Goal: Transaction & Acquisition: Purchase product/service

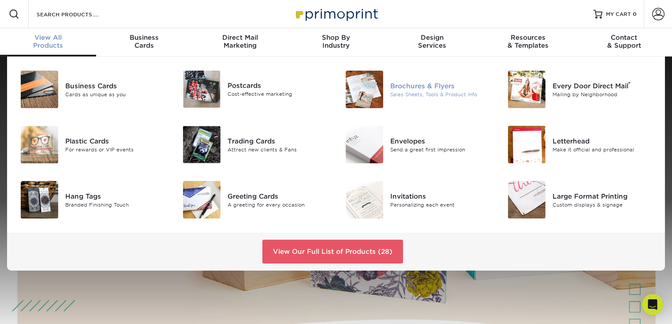
click at [426, 91] on div "Sales Sheets, Tools & Product Info" at bounding box center [441, 93] width 102 height 7
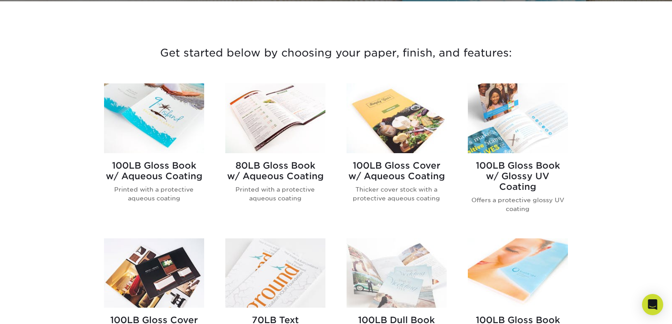
scroll to position [309, 0]
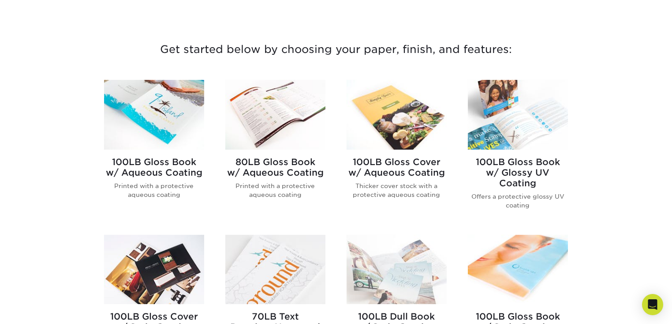
click at [152, 161] on h2 "100LB Gloss Book w/ Aqueous Coating" at bounding box center [154, 167] width 100 height 21
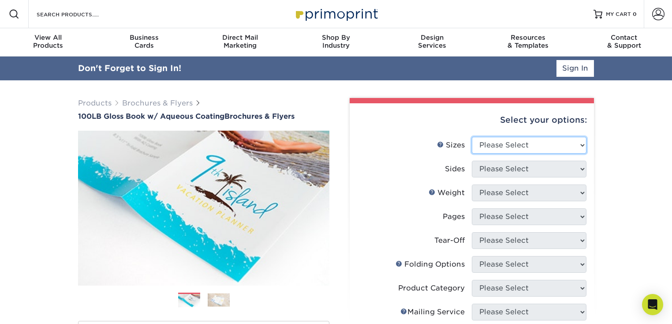
click at [553, 140] on select "Please Select 3.5" x 8.5" 3.5" x 11" 3.67" x 8.5" 4" x 6" 4" x 8.5" 4" x 9" 4" …" at bounding box center [529, 145] width 115 height 17
select select "8.50x11.00"
click at [472, 137] on select "Please Select 3.5" x 8.5" 3.5" x 11" 3.67" x 8.5" 4" x 6" 4" x 8.5" 4" x 9" 4" …" at bounding box center [529, 145] width 115 height 17
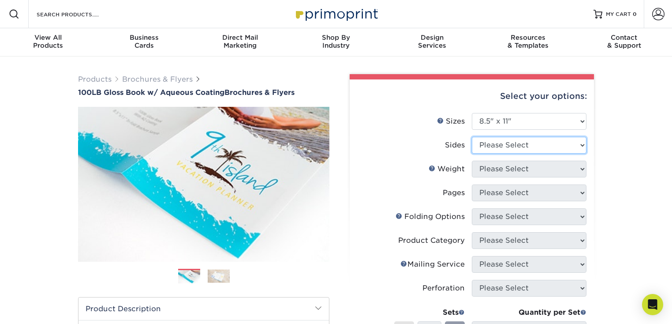
click at [535, 142] on select "Please Select Print Both Sides Print Front Only" at bounding box center [529, 145] width 115 height 17
select select "13abbda7-1d64-4f25-8bb2-c179b224825d"
click at [472, 137] on select "Please Select Print Both Sides Print Front Only" at bounding box center [529, 145] width 115 height 17
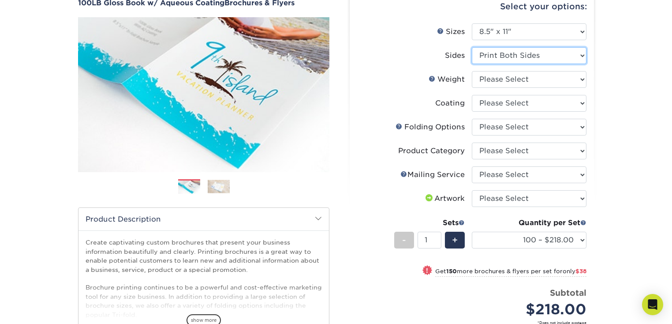
scroll to position [51, 0]
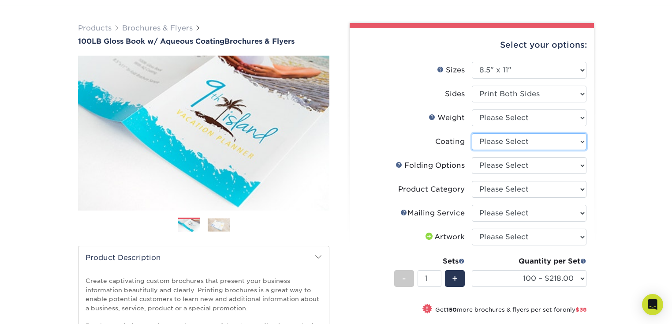
click at [501, 140] on select at bounding box center [529, 141] width 115 height 17
select select
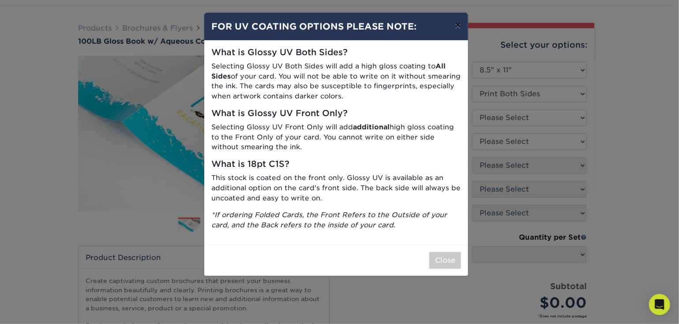
click at [455, 27] on button "×" at bounding box center [458, 25] width 20 height 25
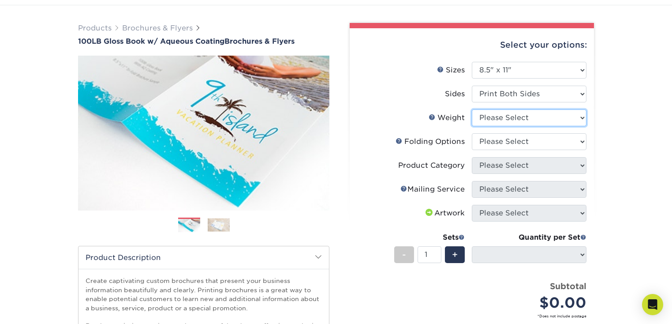
click at [532, 122] on select "Please Select 100LB" at bounding box center [529, 117] width 115 height 17
select select "100LB"
click at [472, 109] on select "Please Select 100LB" at bounding box center [529, 117] width 115 height 17
select select "-1"
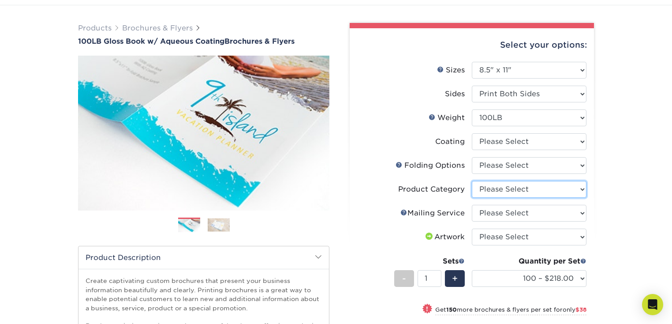
click at [535, 193] on select "Please Select Flyers and Brochures" at bounding box center [529, 189] width 115 height 17
select select "1a668080-6b7c-4174-b399-2c3833b27ef4"
click at [472, 181] on select "Please Select Flyers and Brochures" at bounding box center [529, 189] width 115 height 17
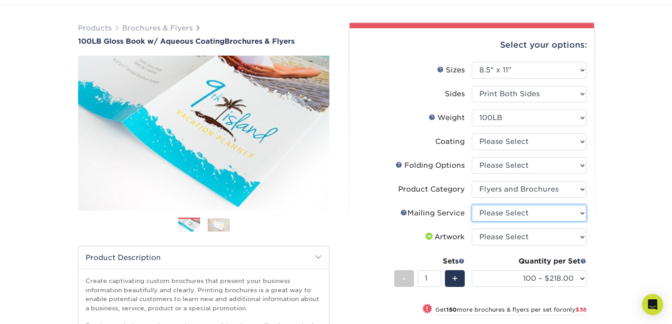
click at [529, 210] on select "Please Select No Direct Mailing Service No, I will mail/stamp/imprint Direct Ma…" at bounding box center [529, 213] width 115 height 17
select select "3e5e9bdd-d78a-4c28-a41d-fe1407925ca6"
click at [472, 205] on select "Please Select No Direct Mailing Service No, I will mail/stamp/imprint Direct Ma…" at bounding box center [529, 213] width 115 height 17
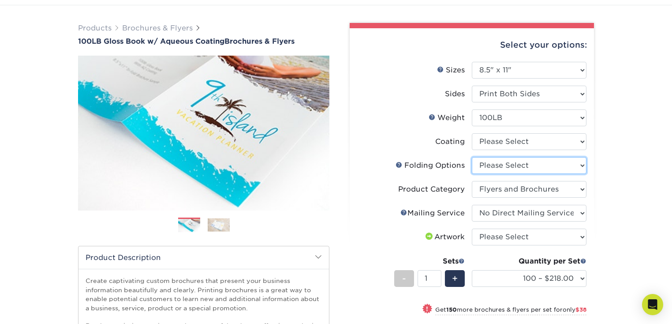
click at [516, 163] on select "Please Select FLAT - No Folding Accordion Fold Half-Fold (Vertical) Half-Fold (…" at bounding box center [529, 165] width 115 height 17
click at [639, 192] on div "Products Brochures & Flyers 100LB Gloss Book w/ Aqueous Coating Brochures & Fly…" at bounding box center [336, 250] width 672 height 491
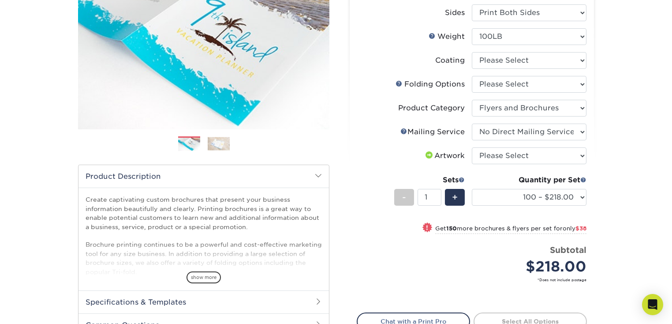
scroll to position [103, 0]
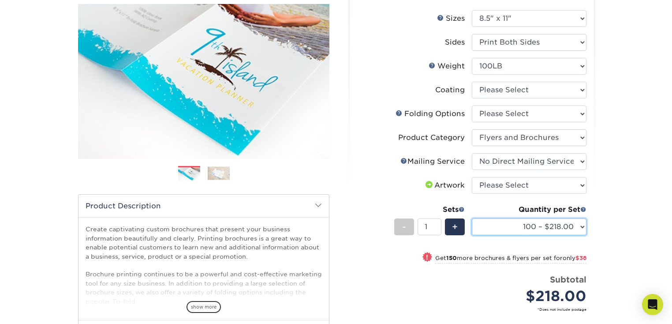
click at [582, 224] on select "100 – $218.00 250 – $256.00 500 – $269.00 1000 – $304.00 2000 – $387.00 2500 – …" at bounding box center [529, 226] width 115 height 17
select select "1000 – $304.00"
click at [472, 218] on select "100 – $218.00 250 – $256.00 500 – $269.00 1000 – $304.00 2000 – $387.00 2500 – …" at bounding box center [529, 226] width 115 height 17
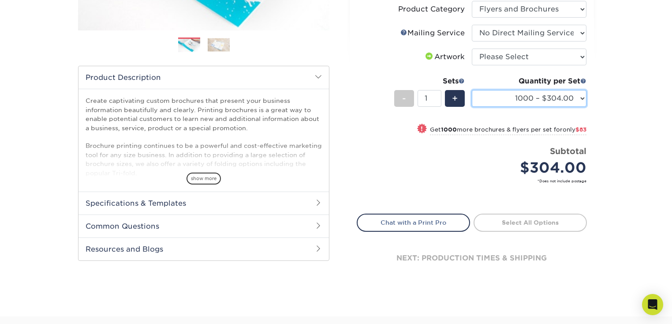
scroll to position [232, 0]
